Goal: Task Accomplishment & Management: Manage account settings

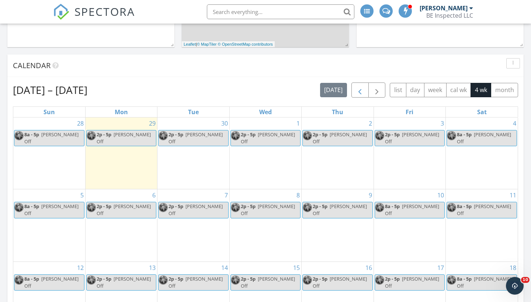
click at [359, 92] on span "button" at bounding box center [359, 90] width 9 height 9
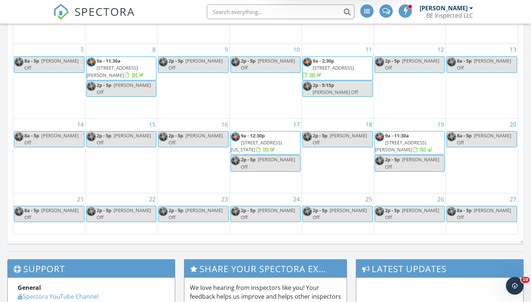
scroll to position [411, 0]
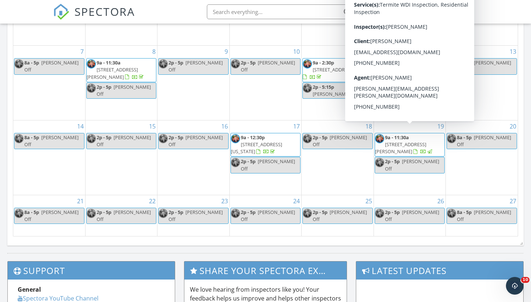
click at [420, 141] on span "928 W Gardner St, Houston 77009" at bounding box center [400, 148] width 51 height 14
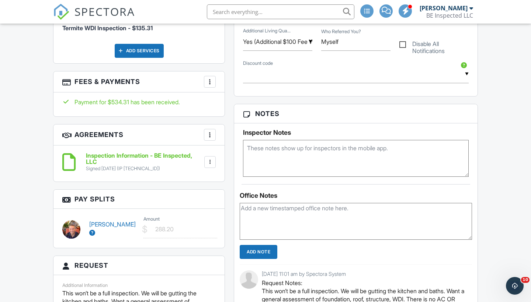
scroll to position [580, 0]
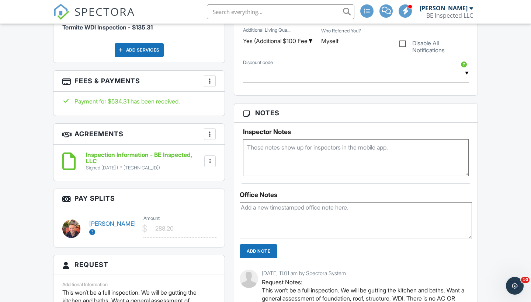
click at [125, 152] on h6 "Inspection Information - BE Inspected, LLC" at bounding box center [144, 158] width 117 height 13
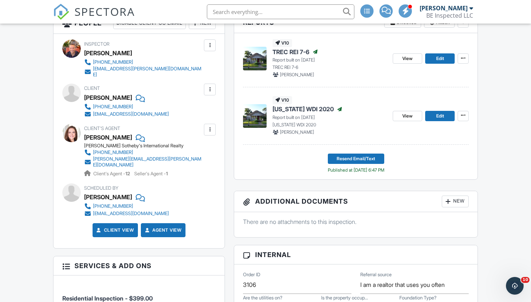
scroll to position [280, 0]
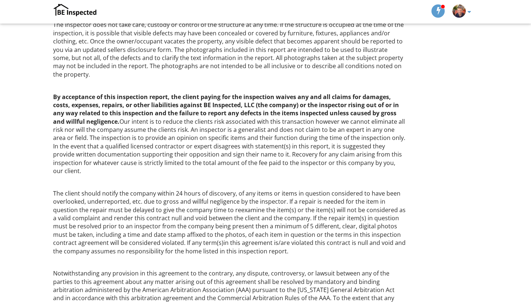
scroll to position [425, 0]
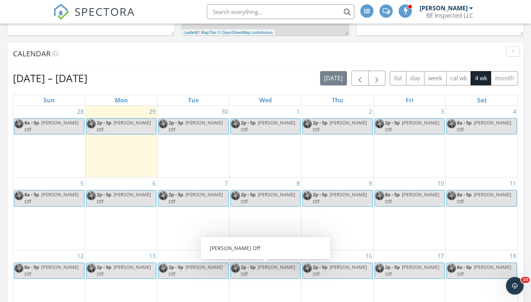
scroll to position [250, 0]
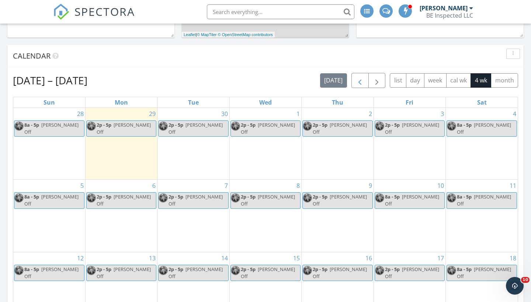
click at [359, 81] on span "button" at bounding box center [359, 80] width 9 height 9
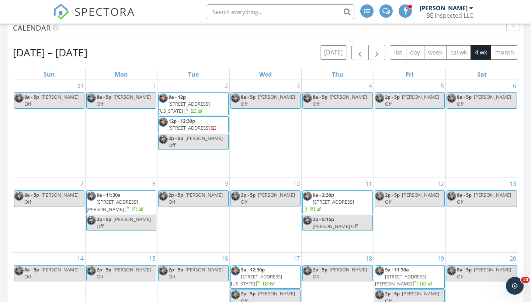
scroll to position [282, 0]
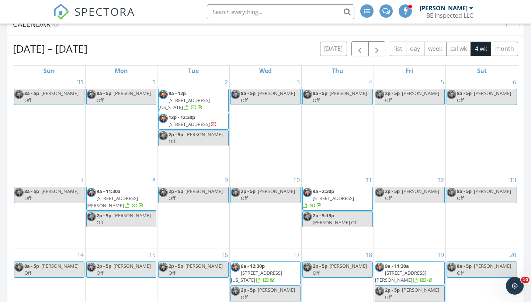
click at [120, 195] on span "8926 Blackwoods Ct, Porter 77365" at bounding box center [112, 202] width 51 height 14
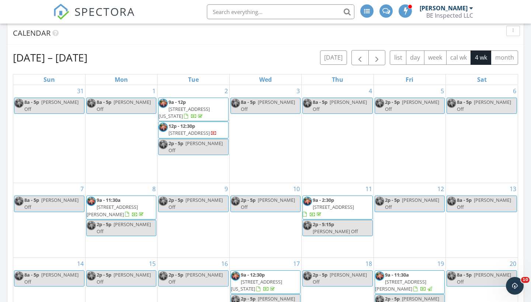
scroll to position [271, 0]
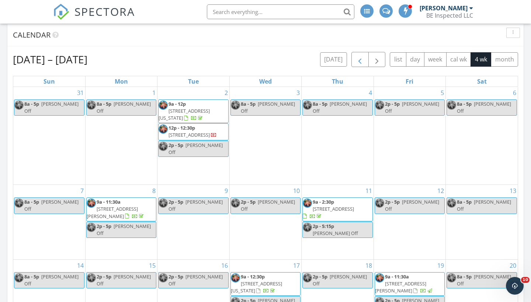
click at [362, 58] on span "button" at bounding box center [359, 59] width 9 height 9
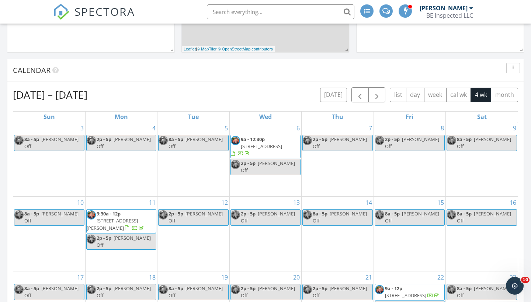
scroll to position [233, 0]
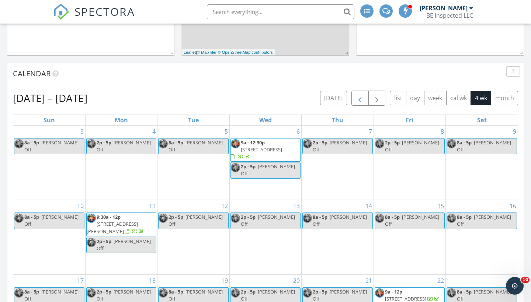
click at [362, 96] on span "button" at bounding box center [359, 98] width 9 height 9
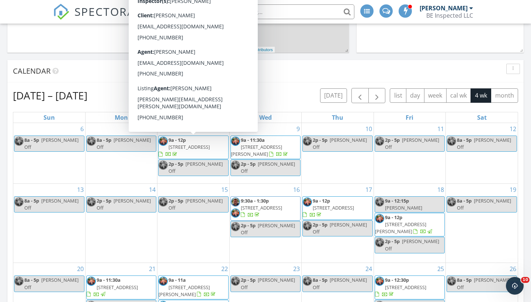
scroll to position [228, 0]
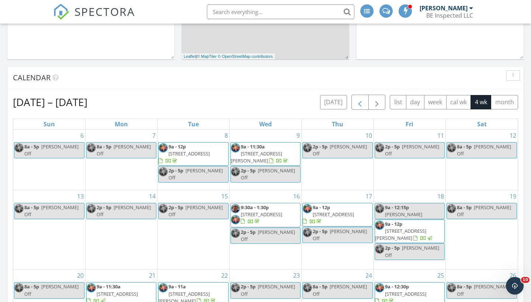
click at [359, 100] on span "button" at bounding box center [359, 102] width 9 height 9
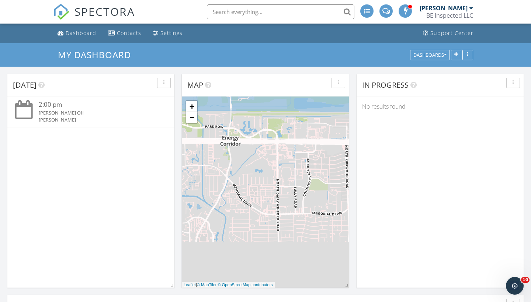
scroll to position [0, 0]
click at [450, 12] on div "BE Inspected LLC" at bounding box center [449, 15] width 47 height 7
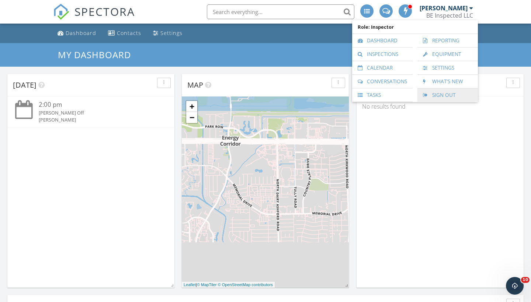
click at [444, 93] on link "Sign Out" at bounding box center [447, 94] width 53 height 13
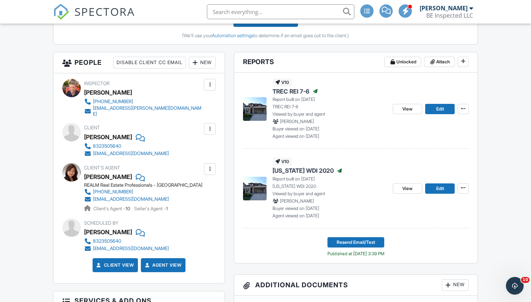
scroll to position [242, 0]
